Goal: Information Seeking & Learning: Learn about a topic

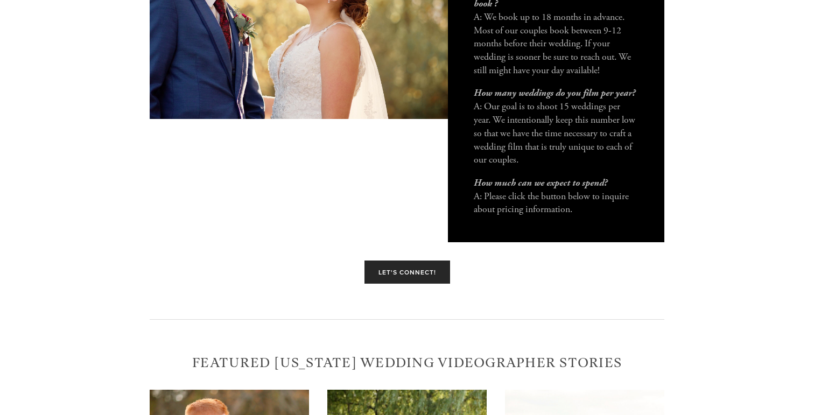
scroll to position [2982, 0]
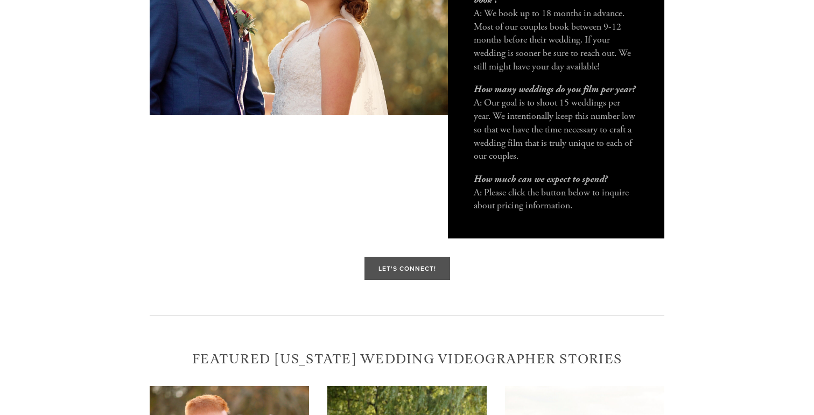
click at [412, 277] on link "Let's Connect!" at bounding box center [408, 268] width 86 height 23
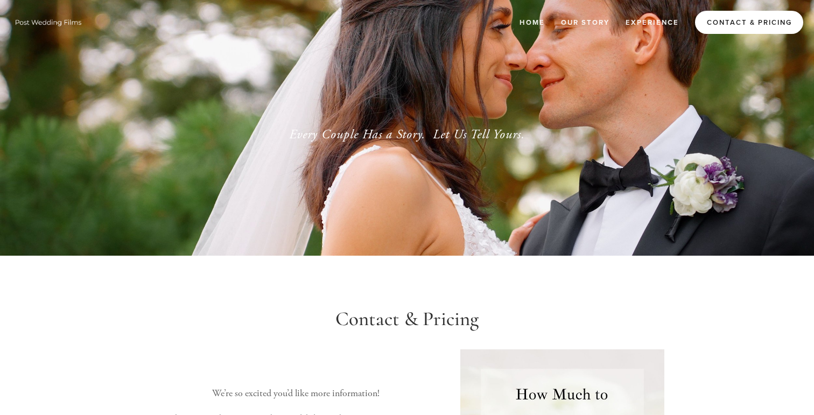
click at [734, 15] on link "Contact & Pricing" at bounding box center [749, 22] width 108 height 23
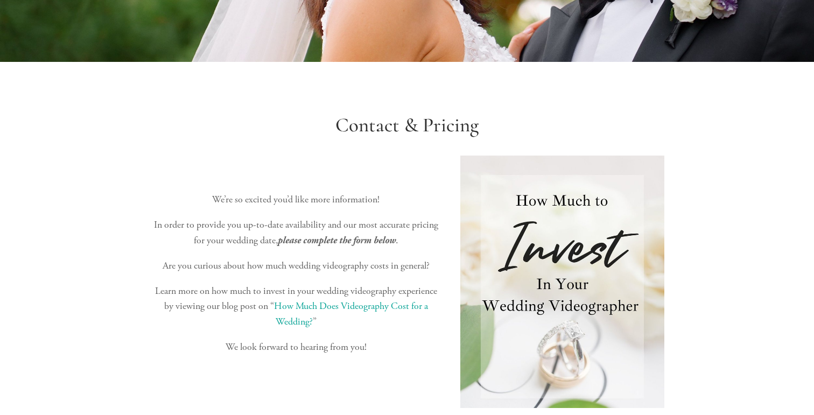
scroll to position [223, 0]
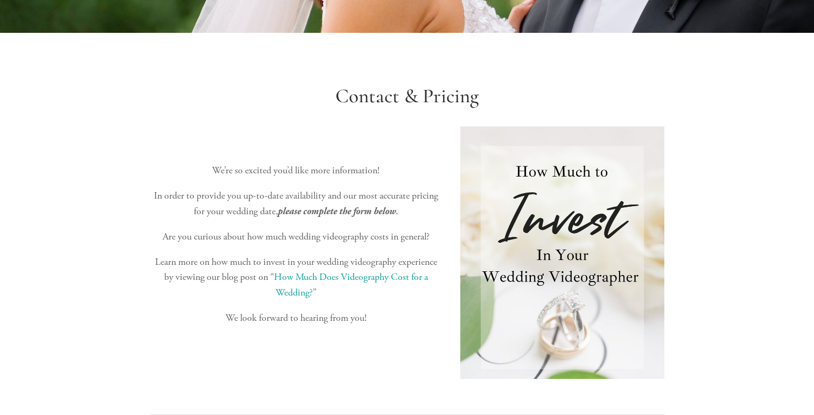
click at [319, 279] on link "How Much Does Videography Cost for a Wedding?" at bounding box center [352, 285] width 156 height 28
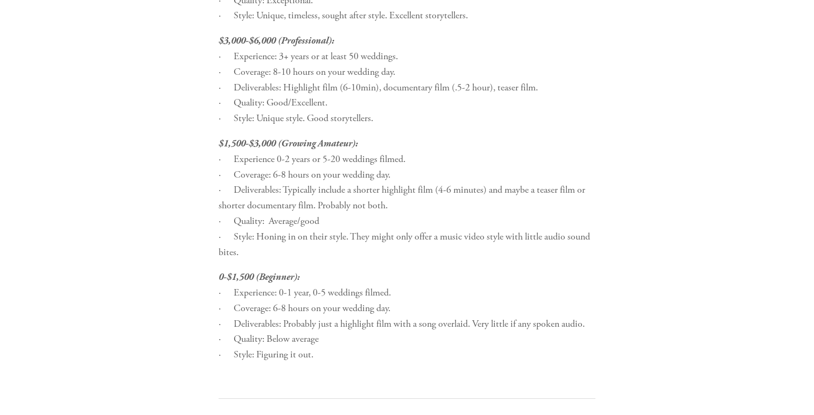
scroll to position [1669, 0]
